Goal: Complete application form

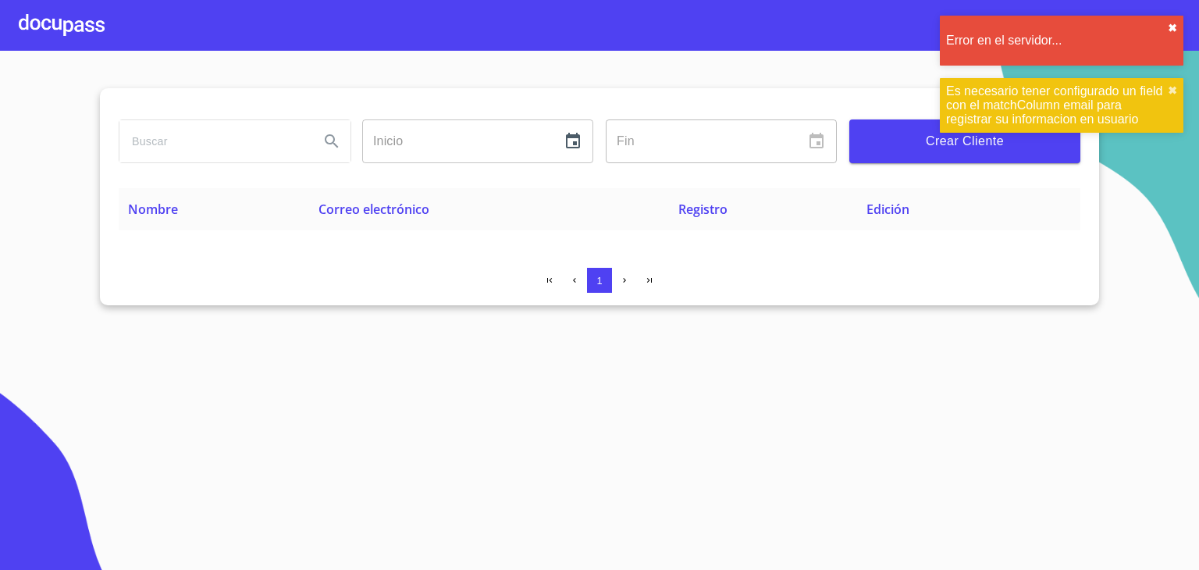
click at [1170, 28] on button "✖︎" at bounding box center [1172, 28] width 9 height 12
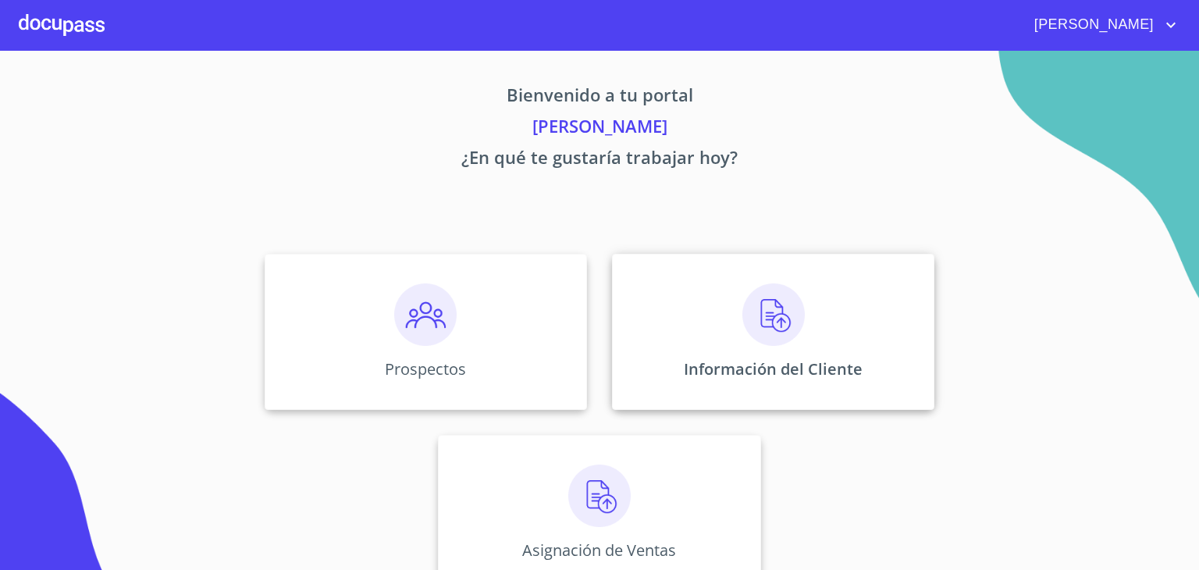
click at [781, 322] on img at bounding box center [774, 314] width 62 height 62
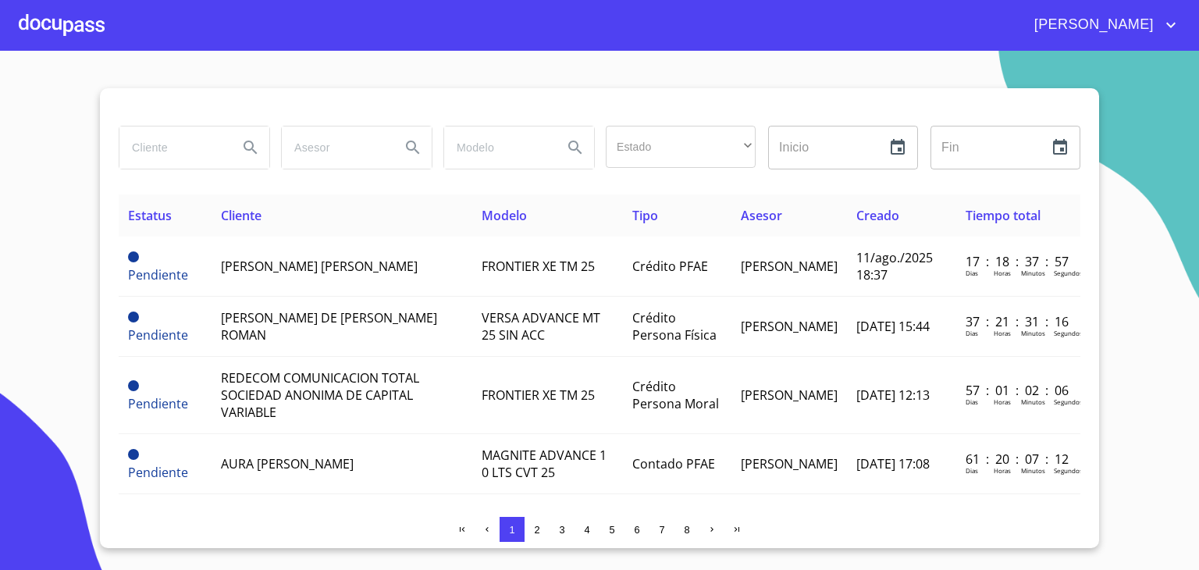
click at [136, 149] on input "search" at bounding box center [172, 147] width 106 height 42
type input "maria daniela gomez"
click at [254, 147] on icon "Search" at bounding box center [250, 147] width 19 height 19
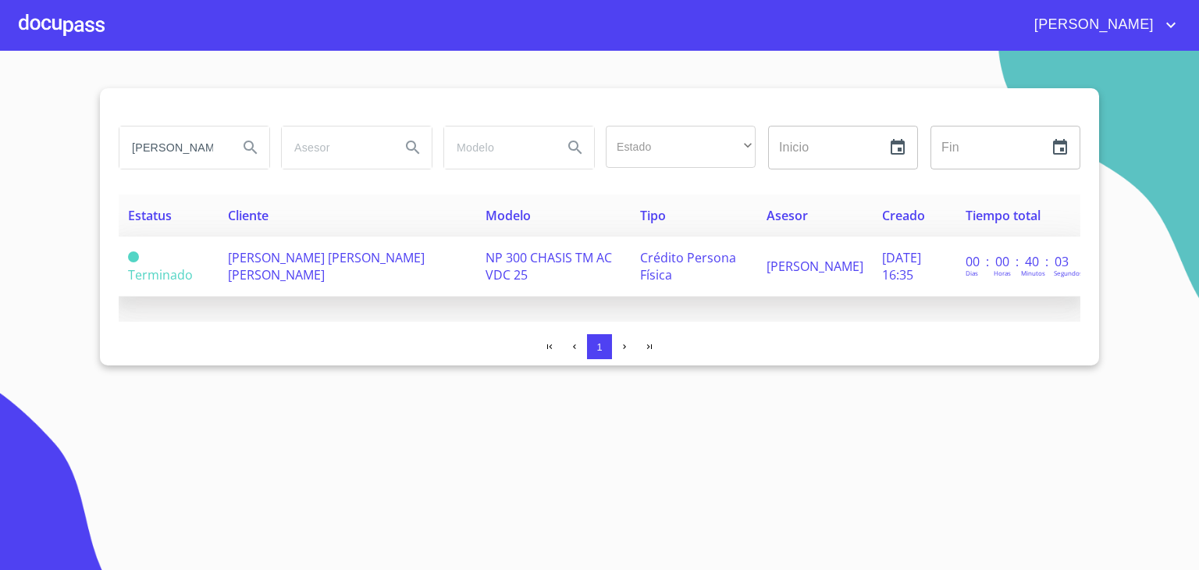
click at [269, 262] on span "[PERSON_NAME] [PERSON_NAME] [PERSON_NAME]" at bounding box center [326, 266] width 197 height 34
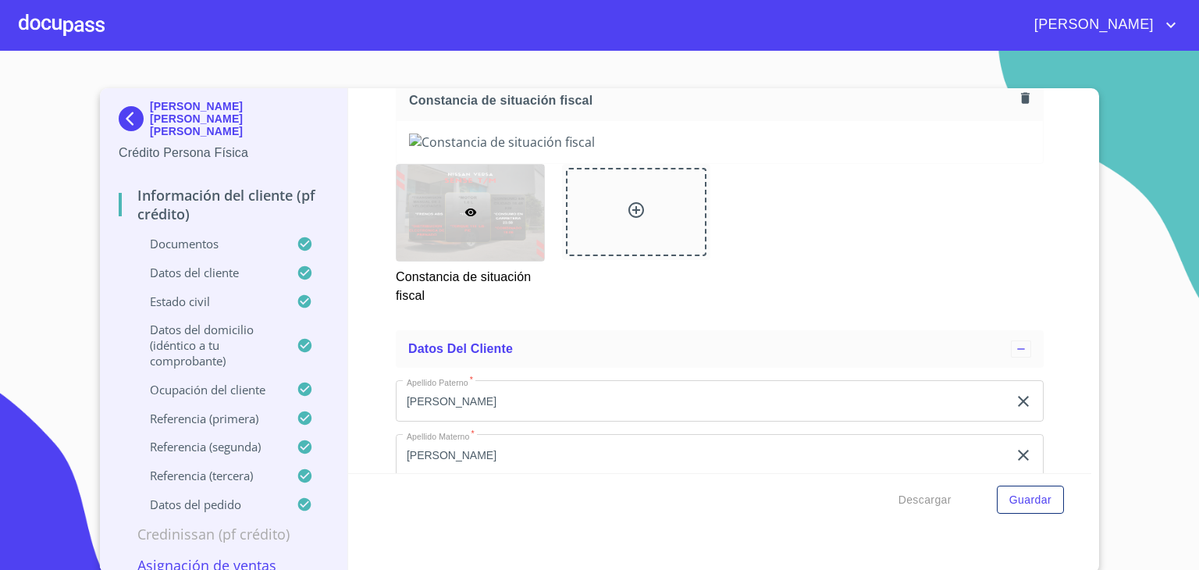
scroll to position [4309, 0]
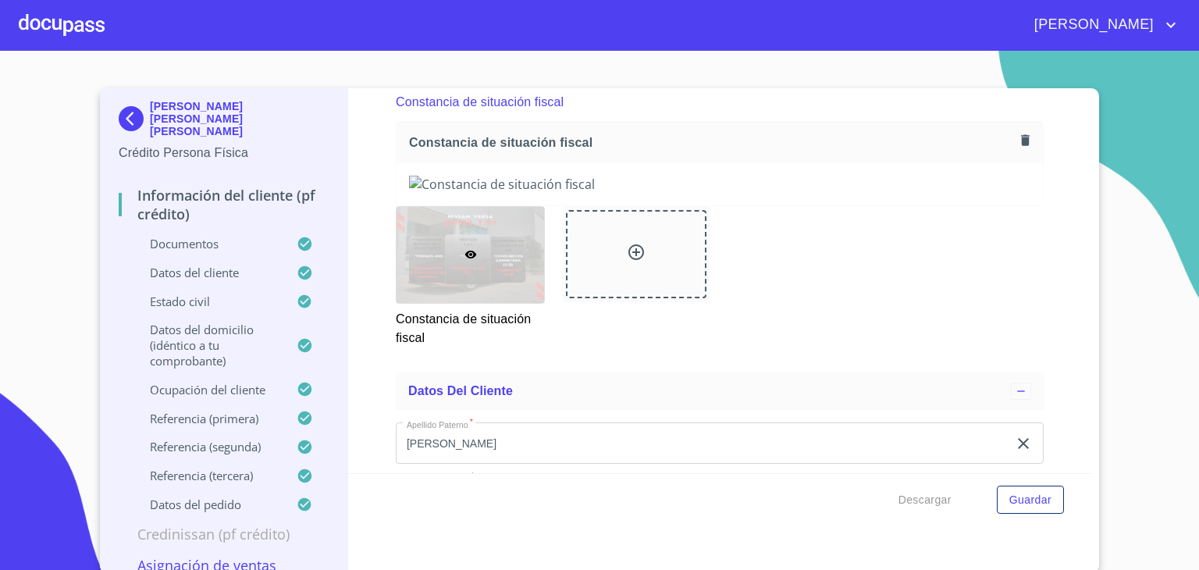
click at [1046, 83] on section "MARIA DANIELA GOMEZ LEONIDES Crédito Persona Física Información del cliente (PF…" at bounding box center [599, 310] width 1199 height 519
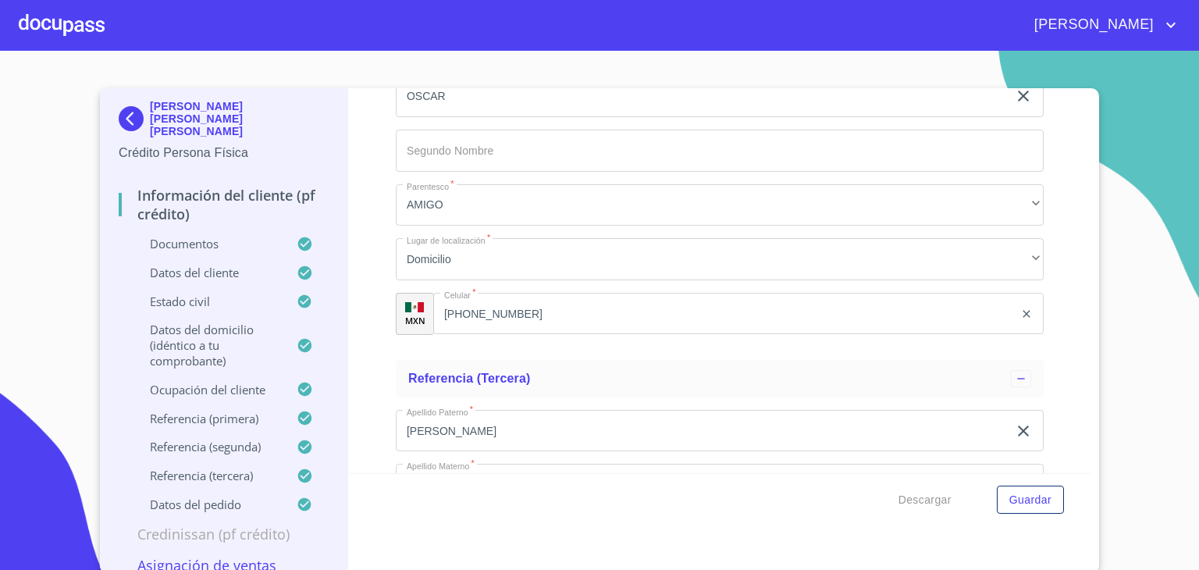
scroll to position [8065, 0]
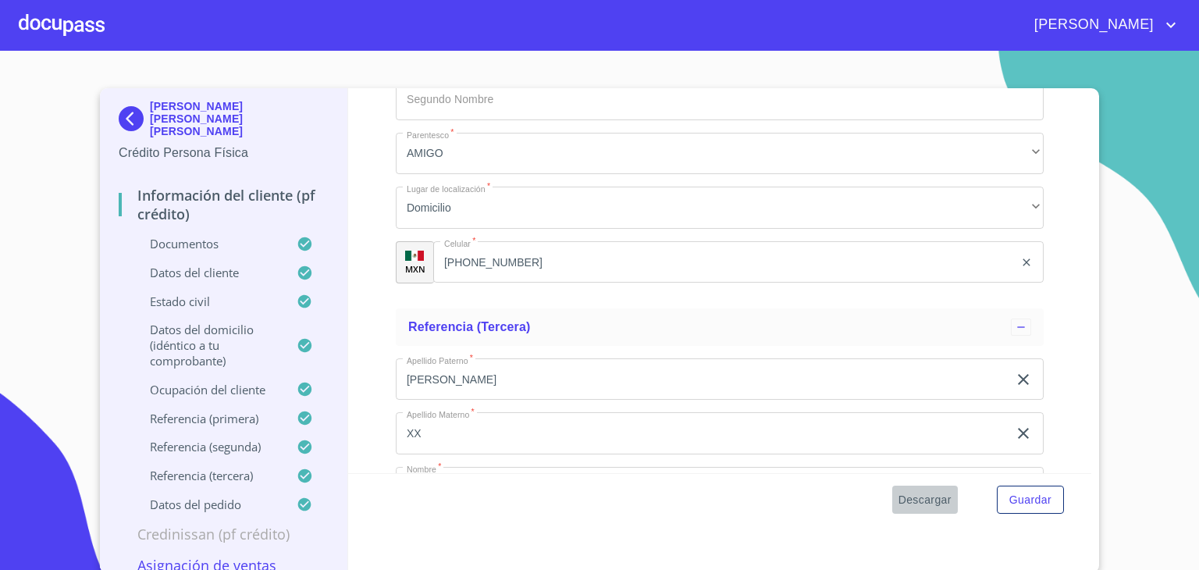
click at [927, 499] on span "Descargar" at bounding box center [925, 500] width 53 height 20
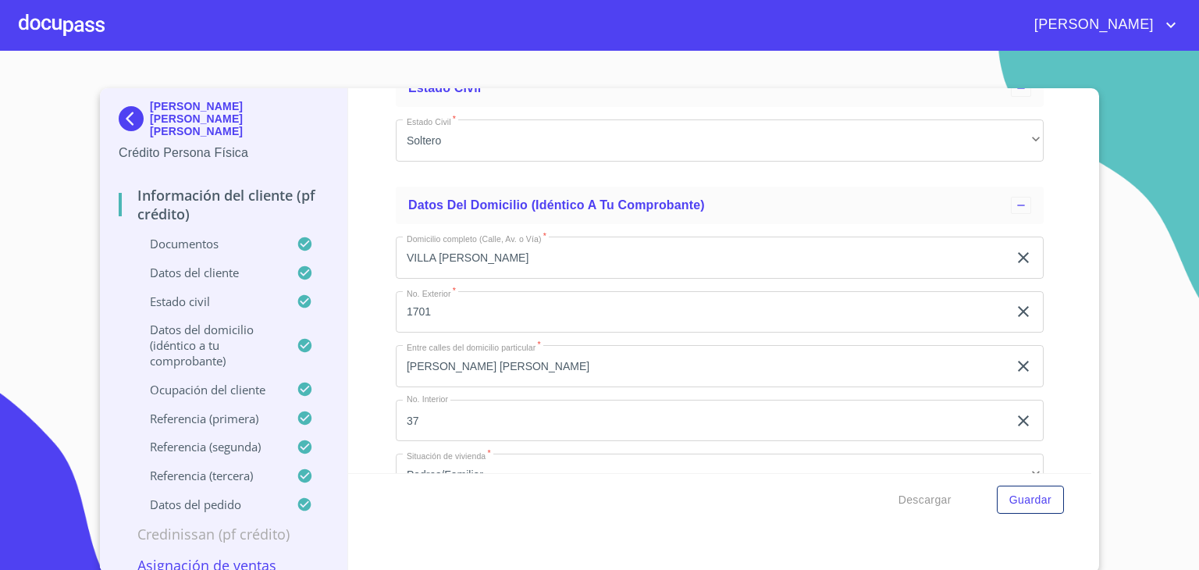
scroll to position [5328, 0]
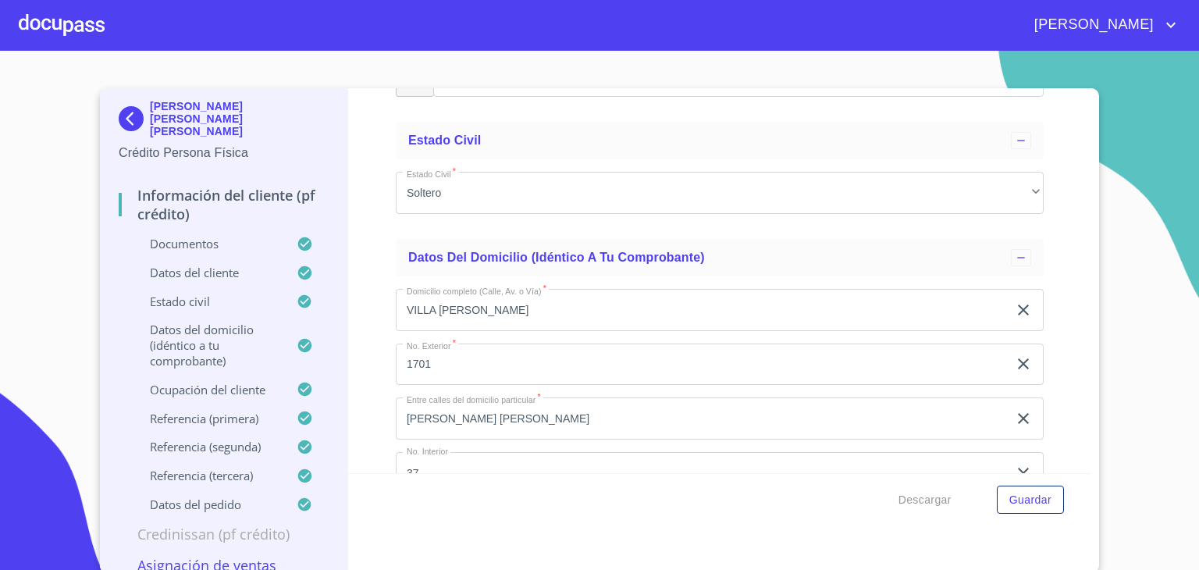
drag, startPoint x: 400, startPoint y: 183, endPoint x: 490, endPoint y: 181, distance: 90.6
click at [50, 23] on div at bounding box center [62, 25] width 86 height 50
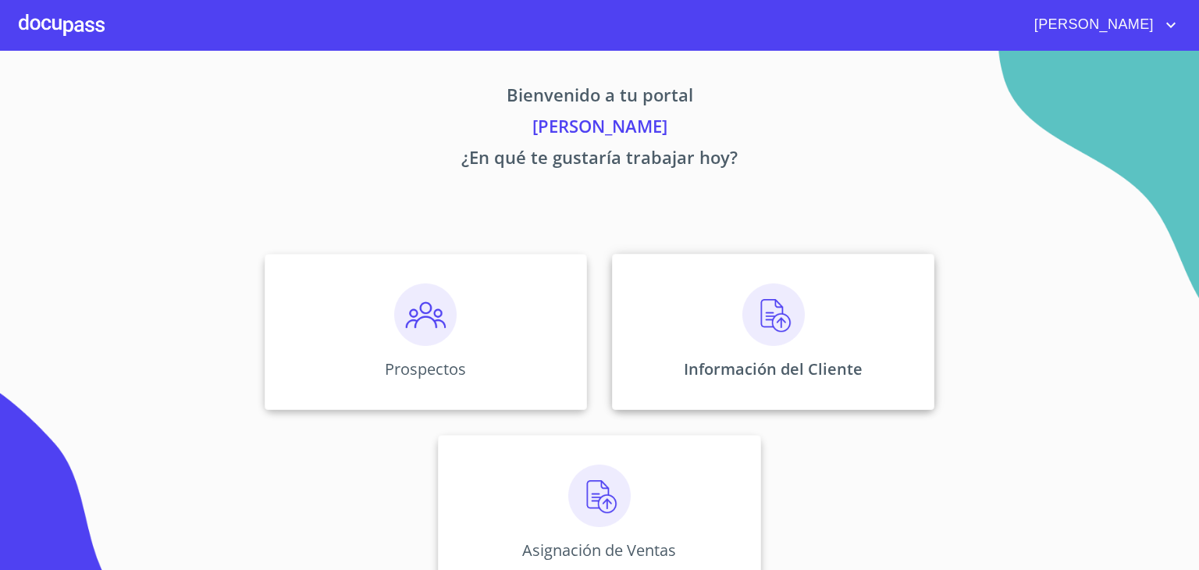
click at [775, 314] on img at bounding box center [774, 314] width 62 height 62
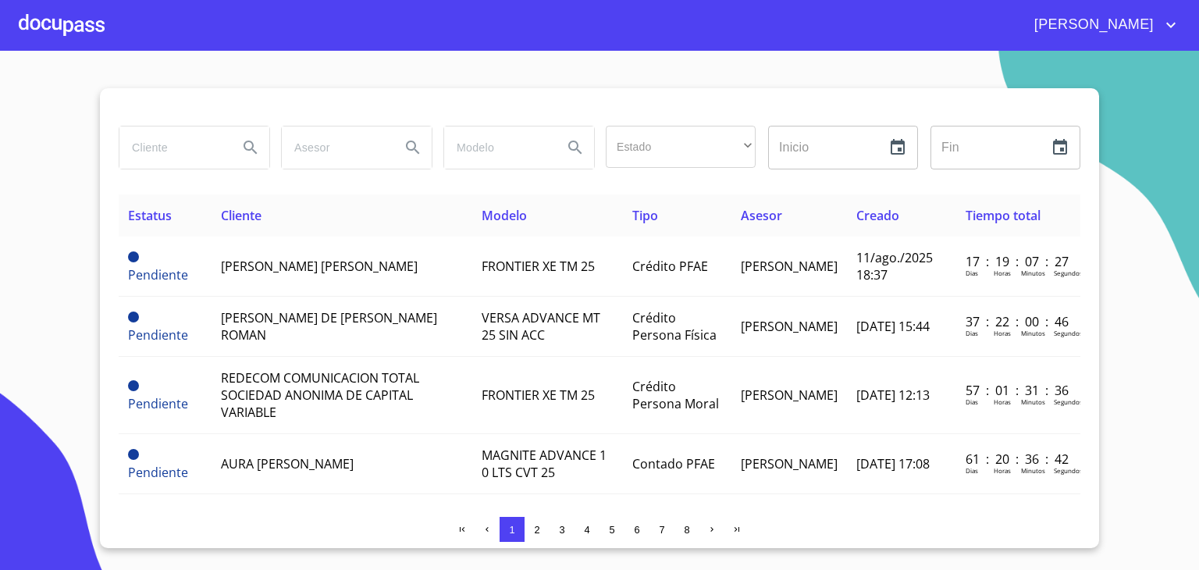
click at [169, 141] on input "search" at bounding box center [172, 147] width 106 height 42
type input "[PERSON_NAME]"
click at [256, 144] on icon "Search" at bounding box center [250, 147] width 19 height 19
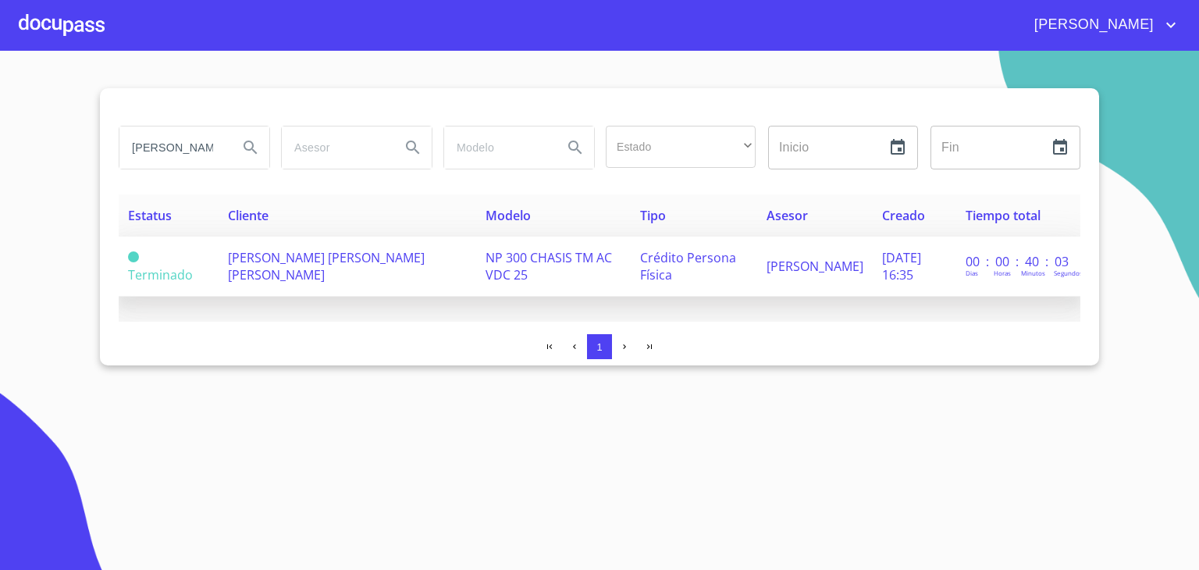
click at [265, 258] on span "[PERSON_NAME] [PERSON_NAME] [PERSON_NAME]" at bounding box center [326, 266] width 197 height 34
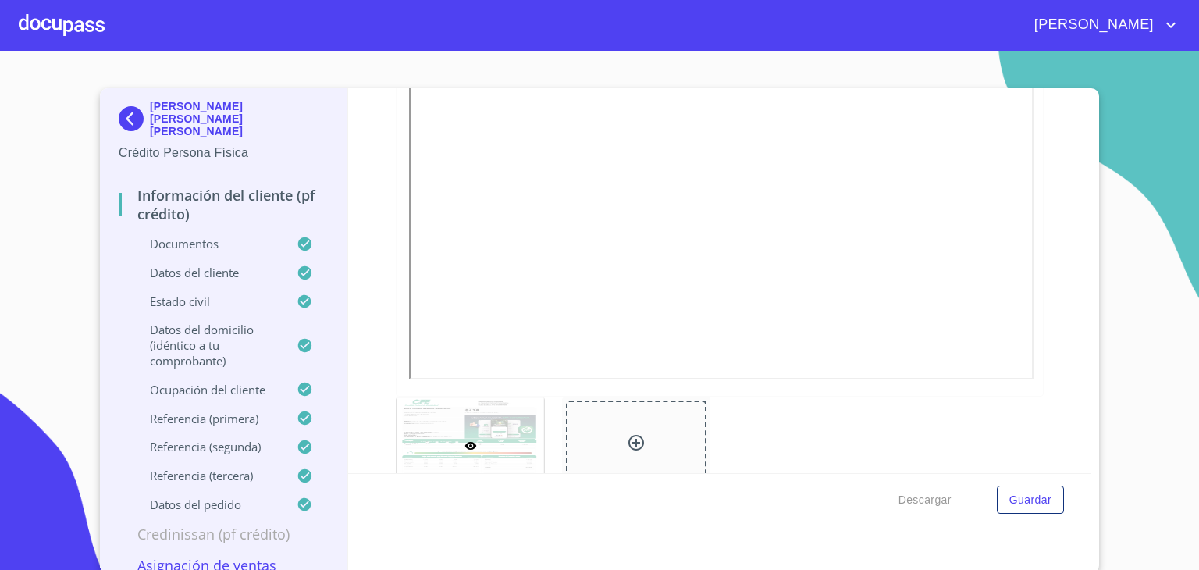
scroll to position [1207, 0]
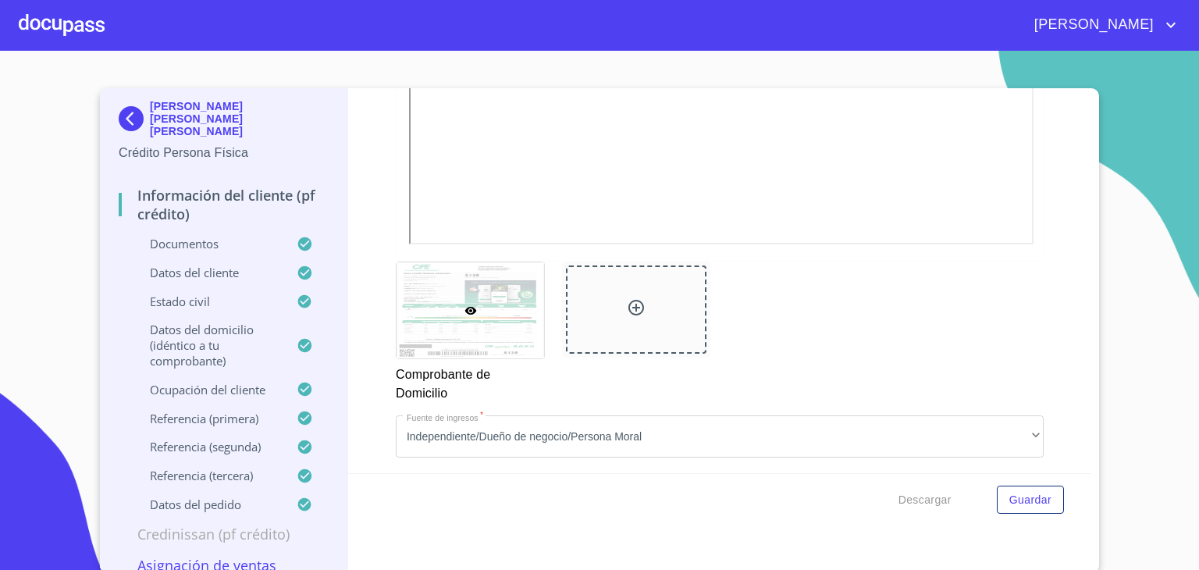
click at [1068, 131] on div "Información del cliente (PF crédito) Documentos Documento de identificación.   …" at bounding box center [720, 280] width 744 height 385
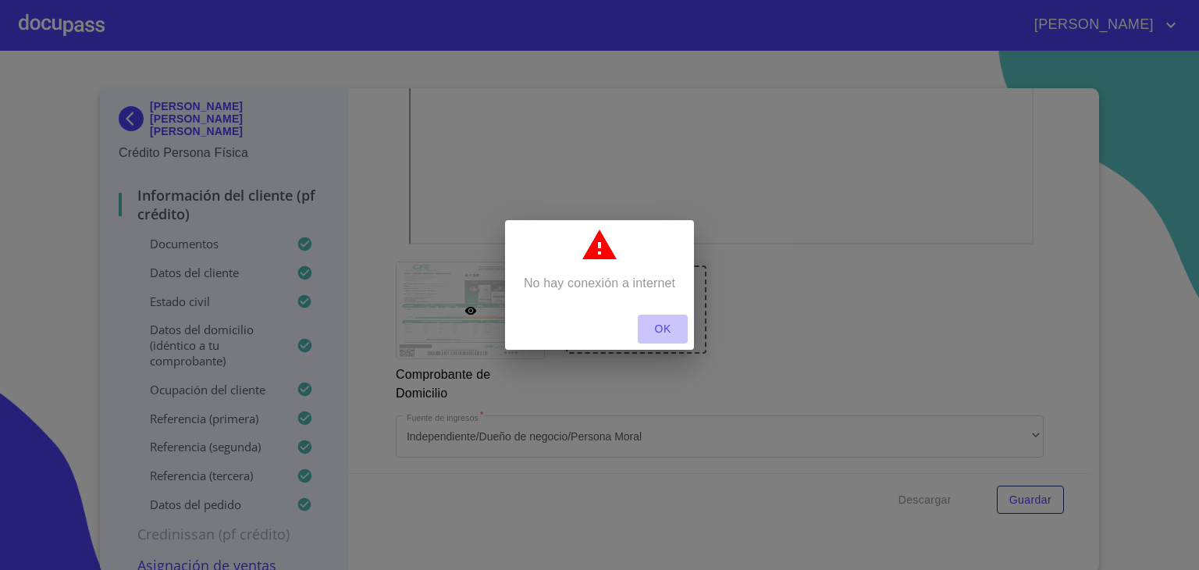
click at [668, 333] on span "OK" at bounding box center [662, 329] width 37 height 20
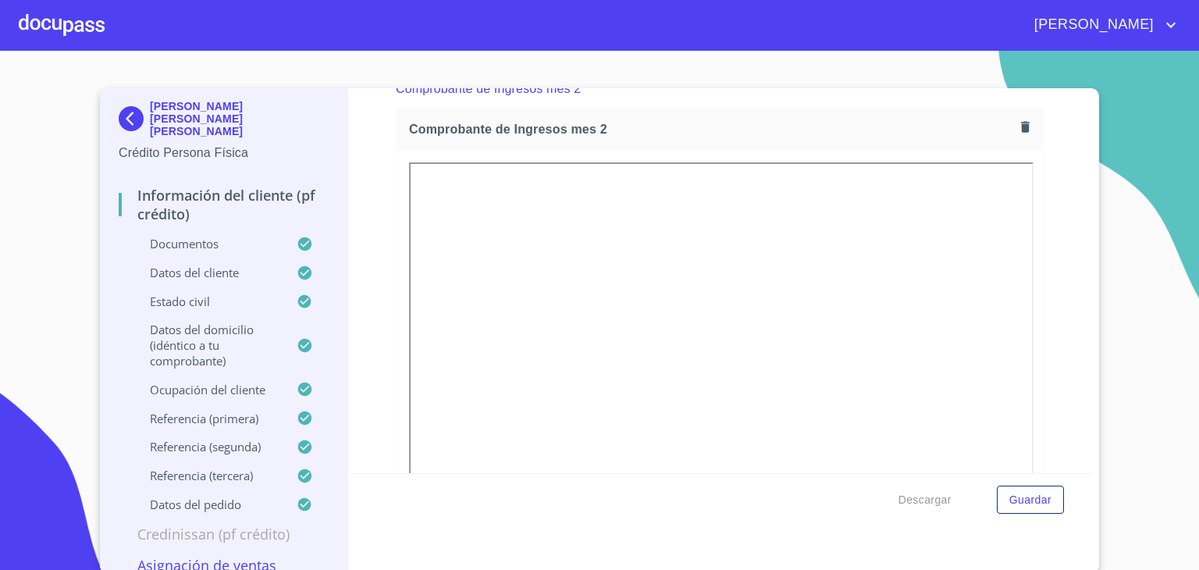
scroll to position [2311, 0]
